Goal: Task Accomplishment & Management: Manage account settings

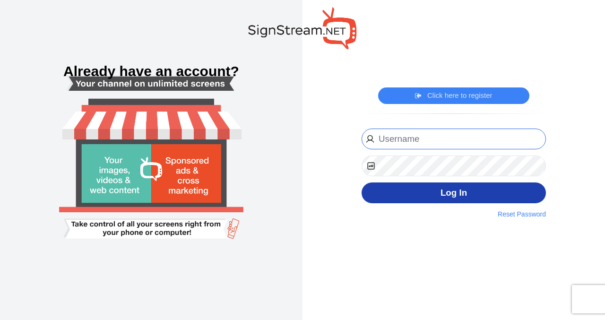
type input "Dancemcda@msn.com"
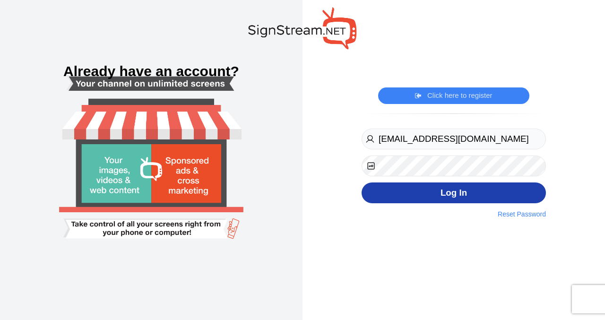
click at [456, 191] on button "Log In" at bounding box center [453, 192] width 184 height 21
type input "[EMAIL_ADDRESS][DOMAIN_NAME]"
click at [452, 193] on button "Log In" at bounding box center [453, 192] width 184 height 21
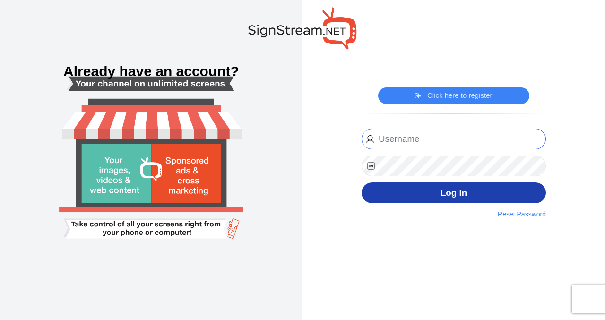
type input "Dancemcda@msn.com"
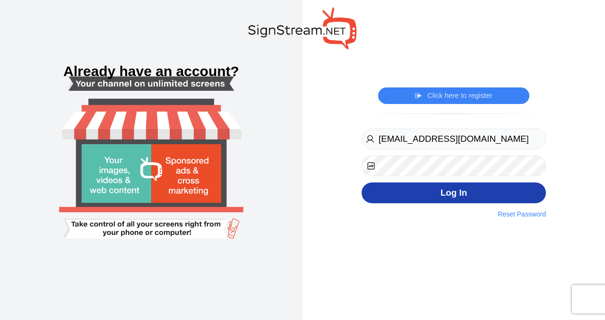
click at [451, 192] on button "Log In" at bounding box center [453, 192] width 184 height 21
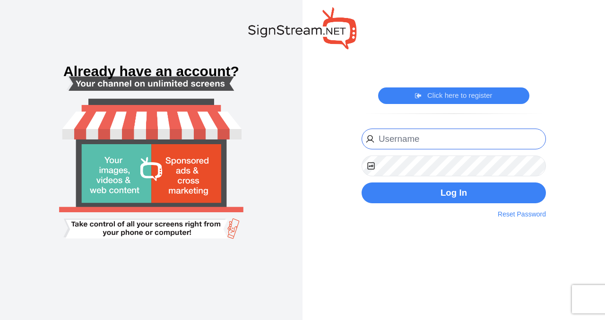
type input "[EMAIL_ADDRESS][DOMAIN_NAME]"
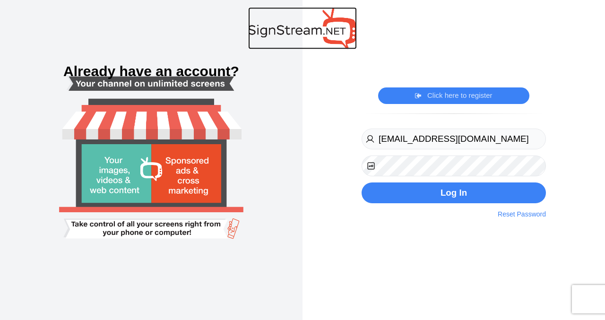
click at [327, 31] on img at bounding box center [302, 28] width 109 height 42
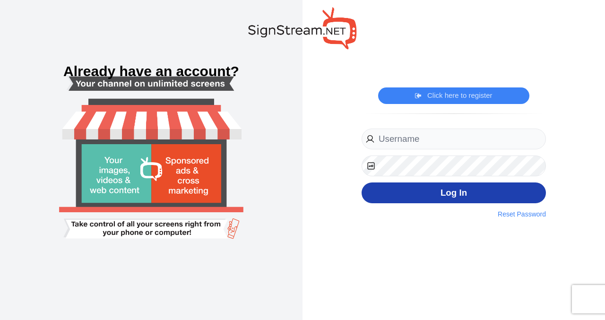
type input "[EMAIL_ADDRESS][DOMAIN_NAME]"
click at [454, 193] on button "Log In" at bounding box center [453, 192] width 184 height 21
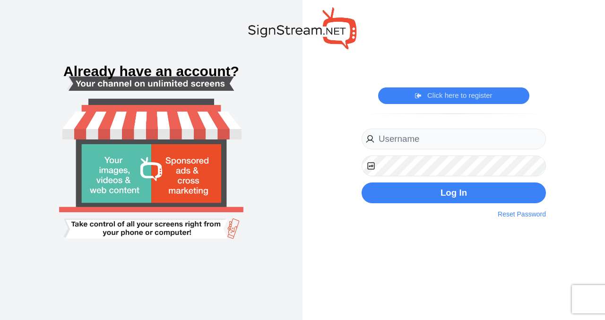
type input "Dancemcda@msn.com"
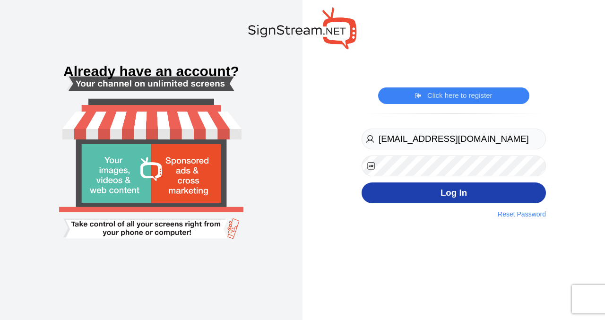
click at [450, 192] on button "Log In" at bounding box center [453, 192] width 184 height 21
